Goal: Contribute content: Add original content to the website for others to see

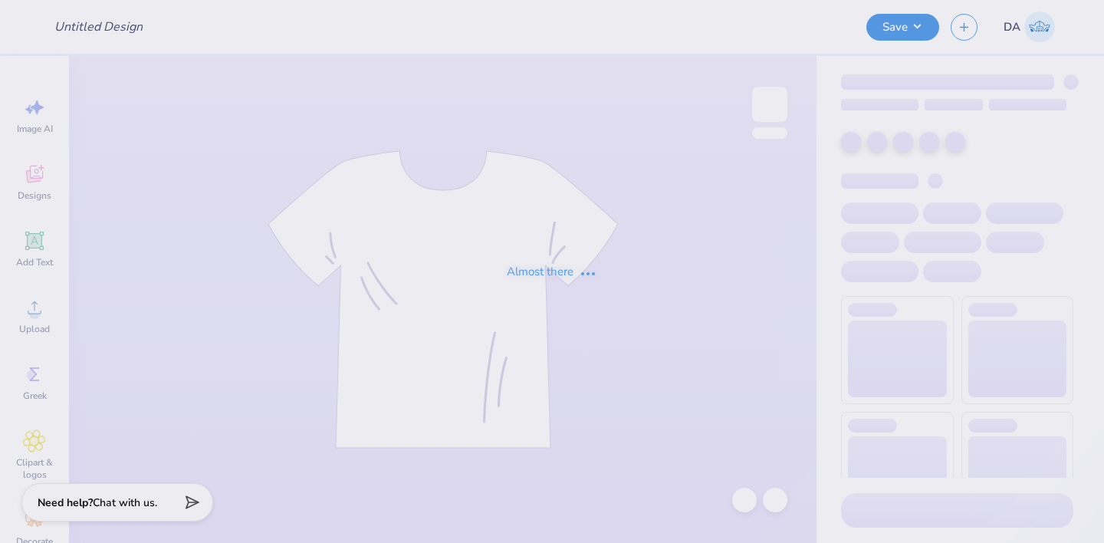
type input "DG Hoco Field"
type input "Club Soccer Shirt"
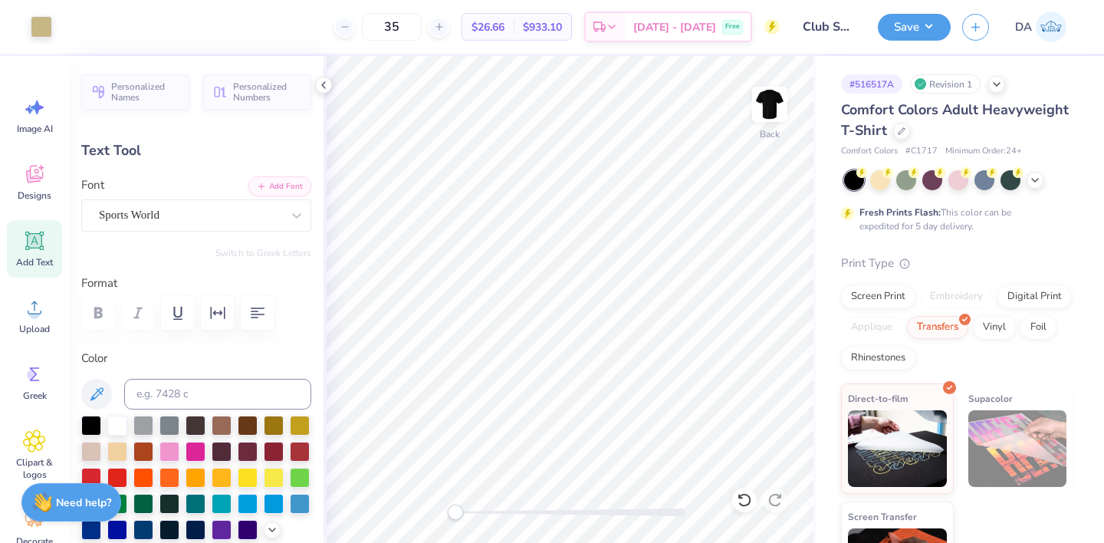
type input "7.17"
click at [899, 30] on button "Save" at bounding box center [914, 25] width 73 height 27
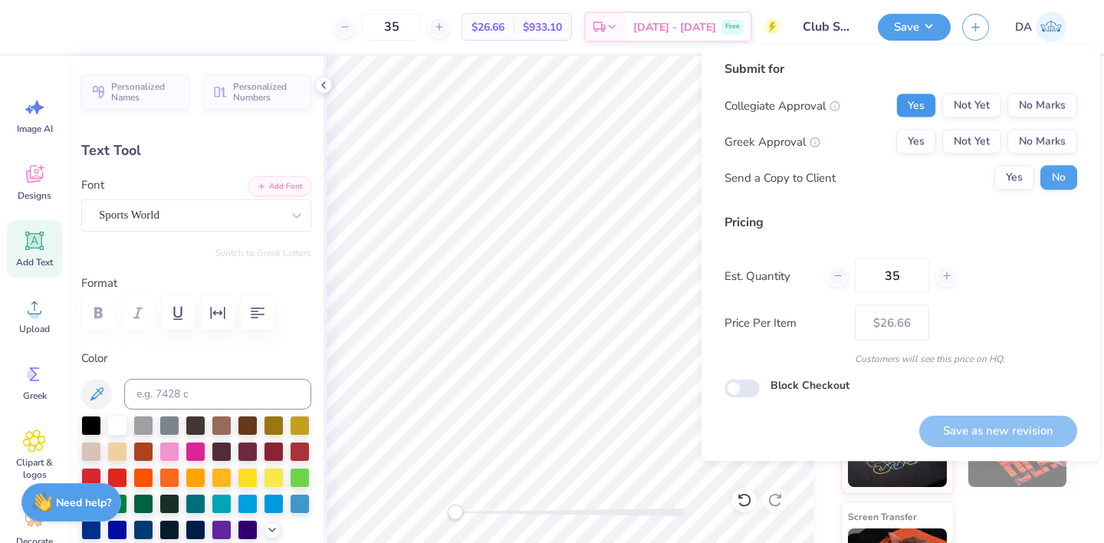
click at [924, 97] on button "Yes" at bounding box center [917, 106] width 40 height 25
click at [1036, 137] on button "No Marks" at bounding box center [1043, 142] width 70 height 25
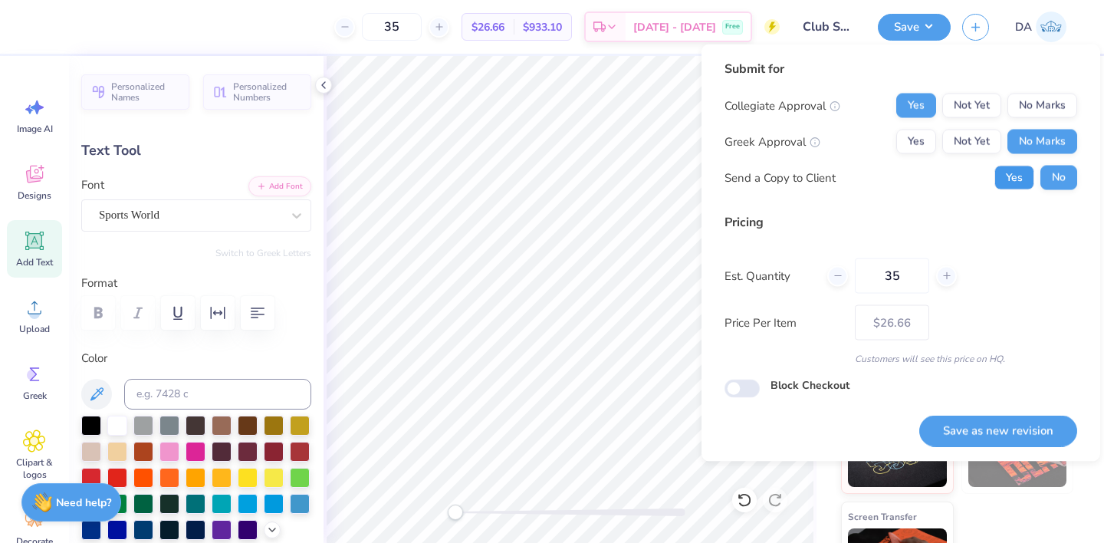
click at [1025, 182] on button "Yes" at bounding box center [1015, 178] width 40 height 25
click at [1019, 431] on button "Save as new revision" at bounding box center [999, 430] width 158 height 31
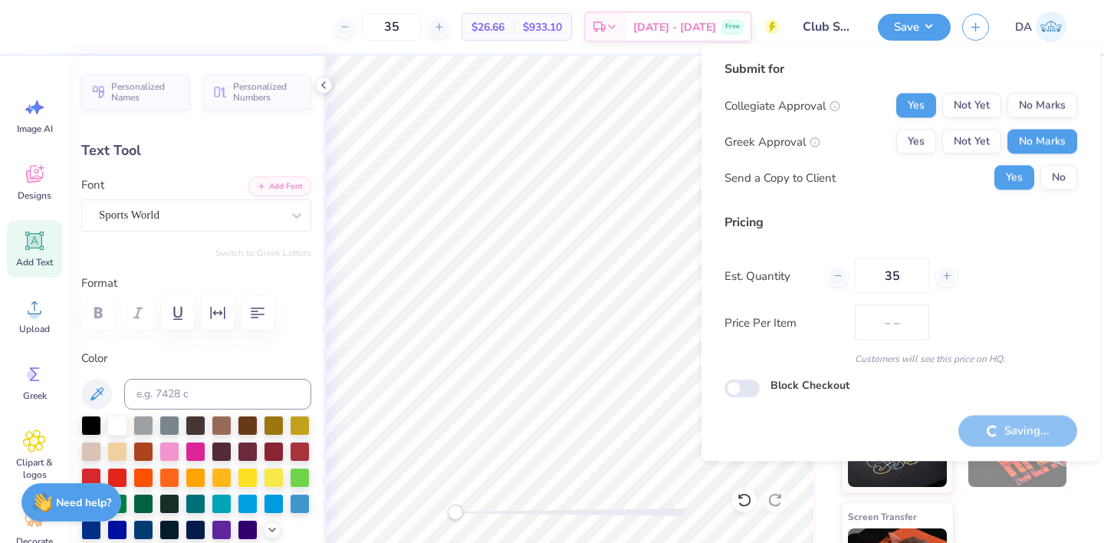
type input "$26.66"
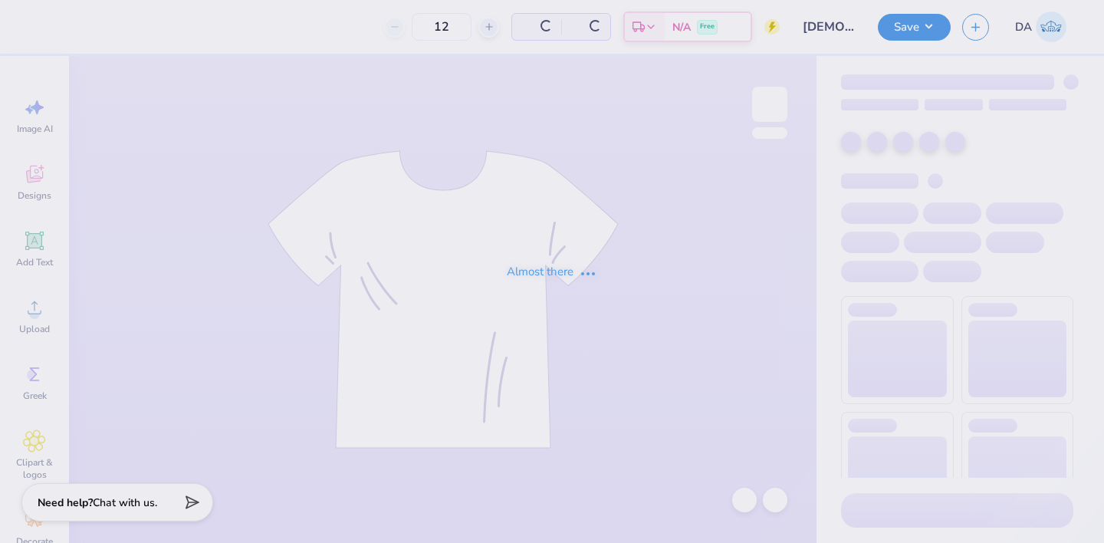
type input "29"
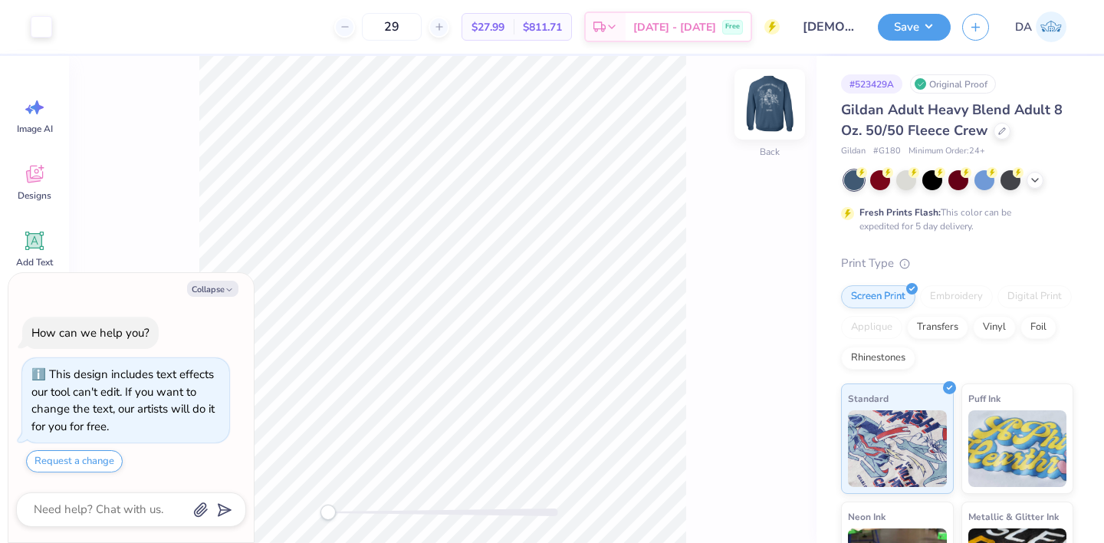
click at [774, 113] on img at bounding box center [769, 104] width 61 height 61
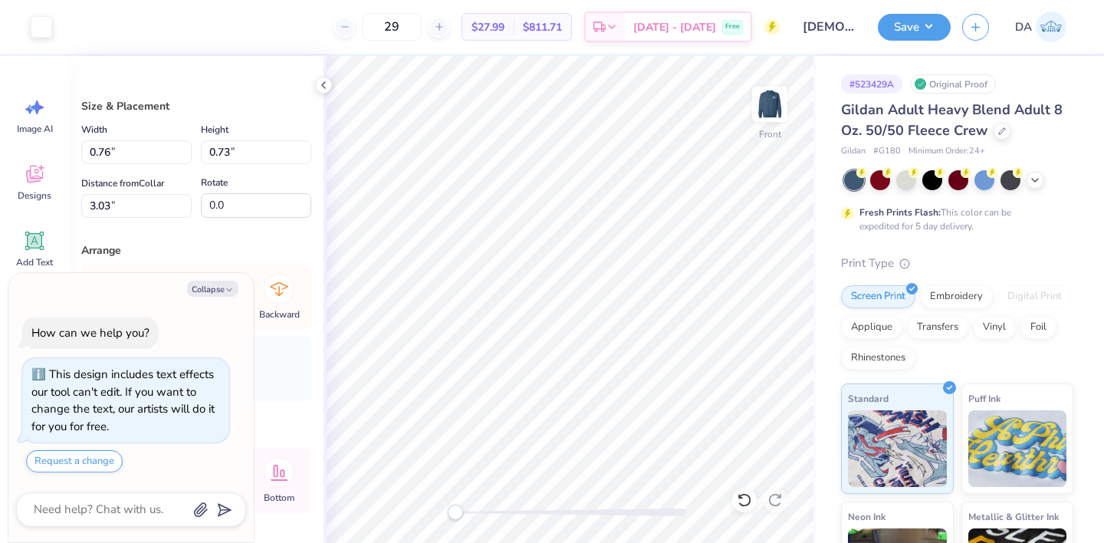
type textarea "x"
type input "0.86"
type input "0.83"
type input "3.10"
type textarea "x"
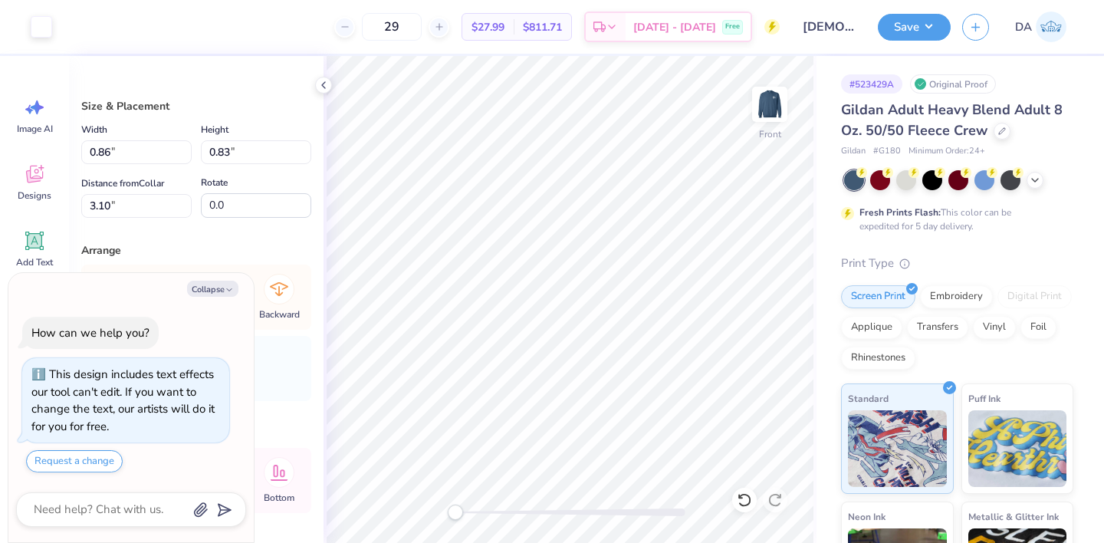
type input "0.90"
type input "0.88"
type input "3.39"
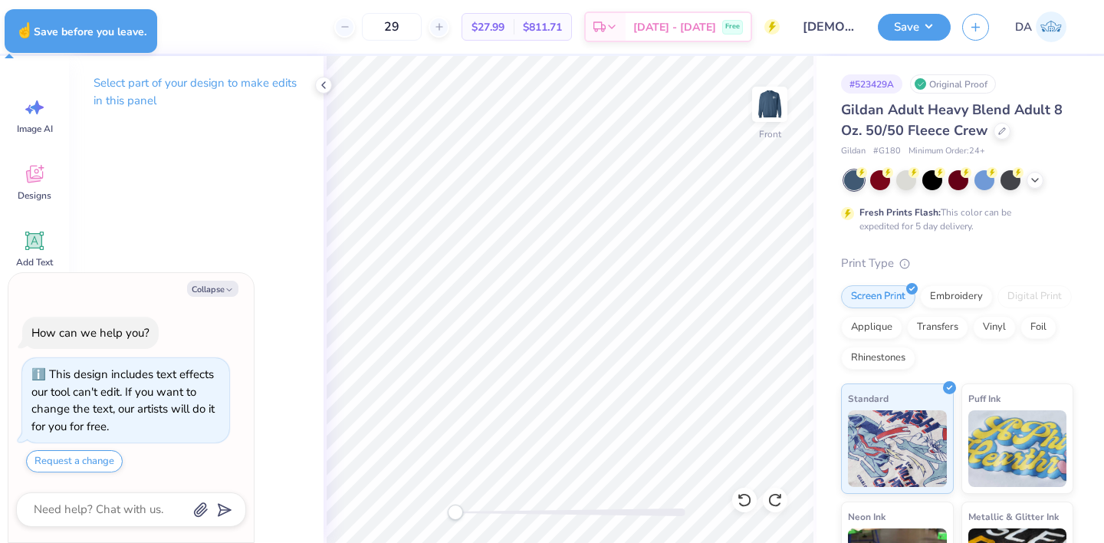
type textarea "x"
